Goal: Task Accomplishment & Management: Use online tool/utility

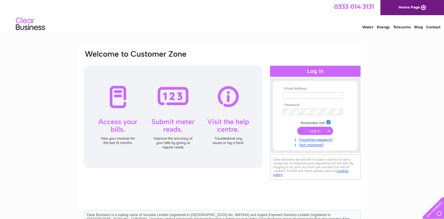
type input "[EMAIL_ADDRESS][DOMAIN_NAME]"
click at [314, 129] on input "submit" at bounding box center [315, 131] width 36 height 8
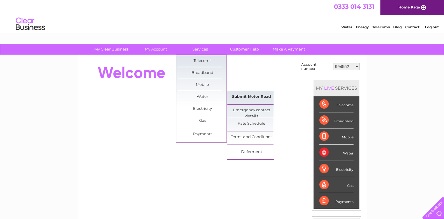
click at [238, 96] on link "Submit Meter Read" at bounding box center [252, 97] width 48 height 12
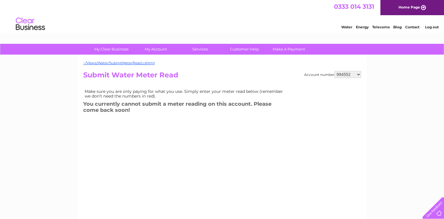
click at [351, 75] on select "994552 30283433" at bounding box center [348, 74] width 27 height 7
select select "30283433"
click at [335, 71] on select "994552 30283433" at bounding box center [348, 74] width 27 height 7
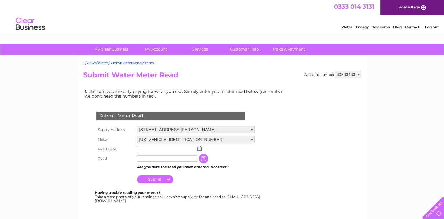
click at [201, 149] on img at bounding box center [199, 148] width 4 height 5
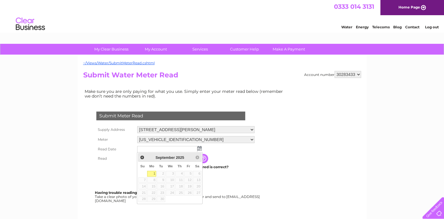
click at [154, 174] on link "1" at bounding box center [151, 174] width 9 height 6
type input "2025/09/01"
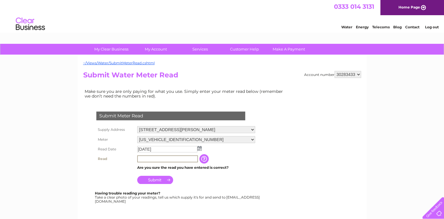
click at [146, 160] on input "text" at bounding box center [167, 158] width 61 height 7
type input "0544"
click at [162, 181] on input "Submit" at bounding box center [155, 180] width 36 height 8
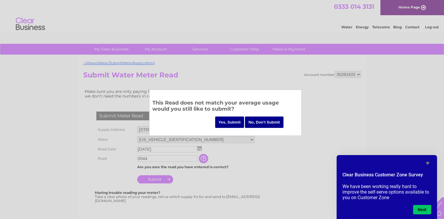
click at [230, 121] on input "Yes, Submit" at bounding box center [229, 122] width 29 height 11
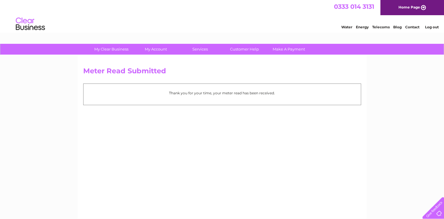
click at [431, 27] on link "Log out" at bounding box center [432, 27] width 14 height 4
